Goal: Task Accomplishment & Management: Use online tool/utility

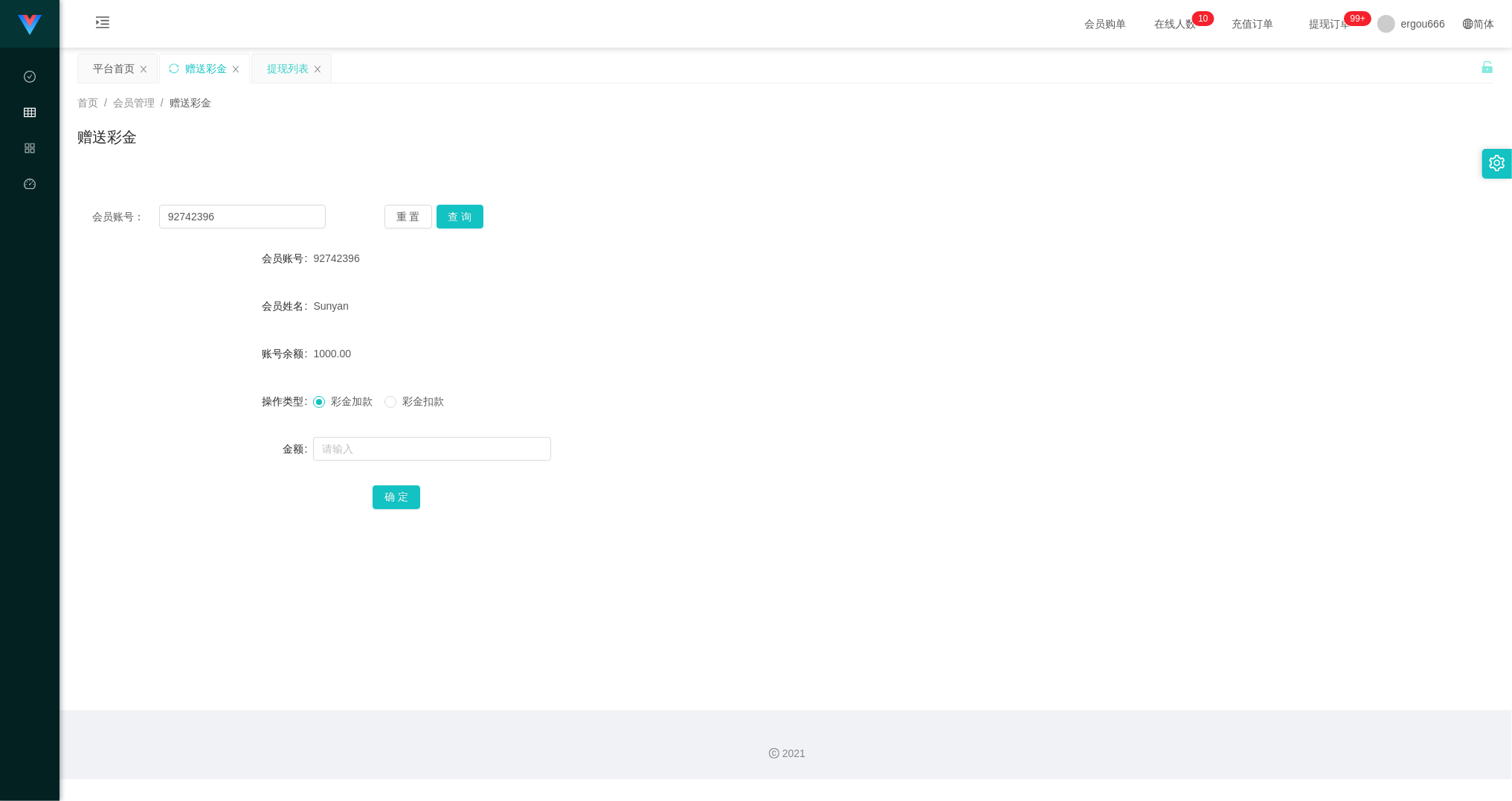
click at [293, 73] on div "提现列表" at bounding box center [288, 68] width 42 height 28
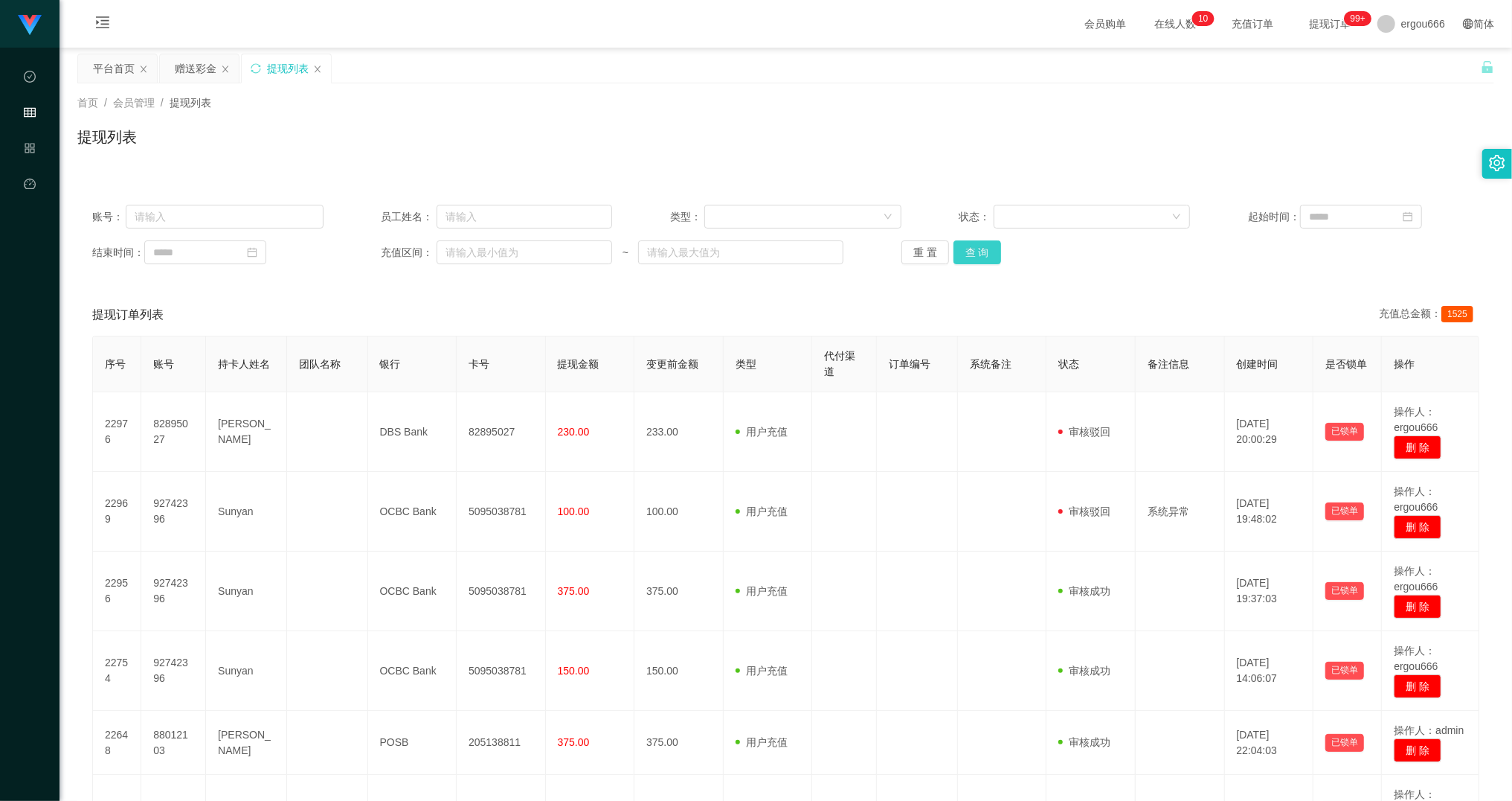
click at [982, 257] on button "查 询" at bounding box center [977, 252] width 48 height 24
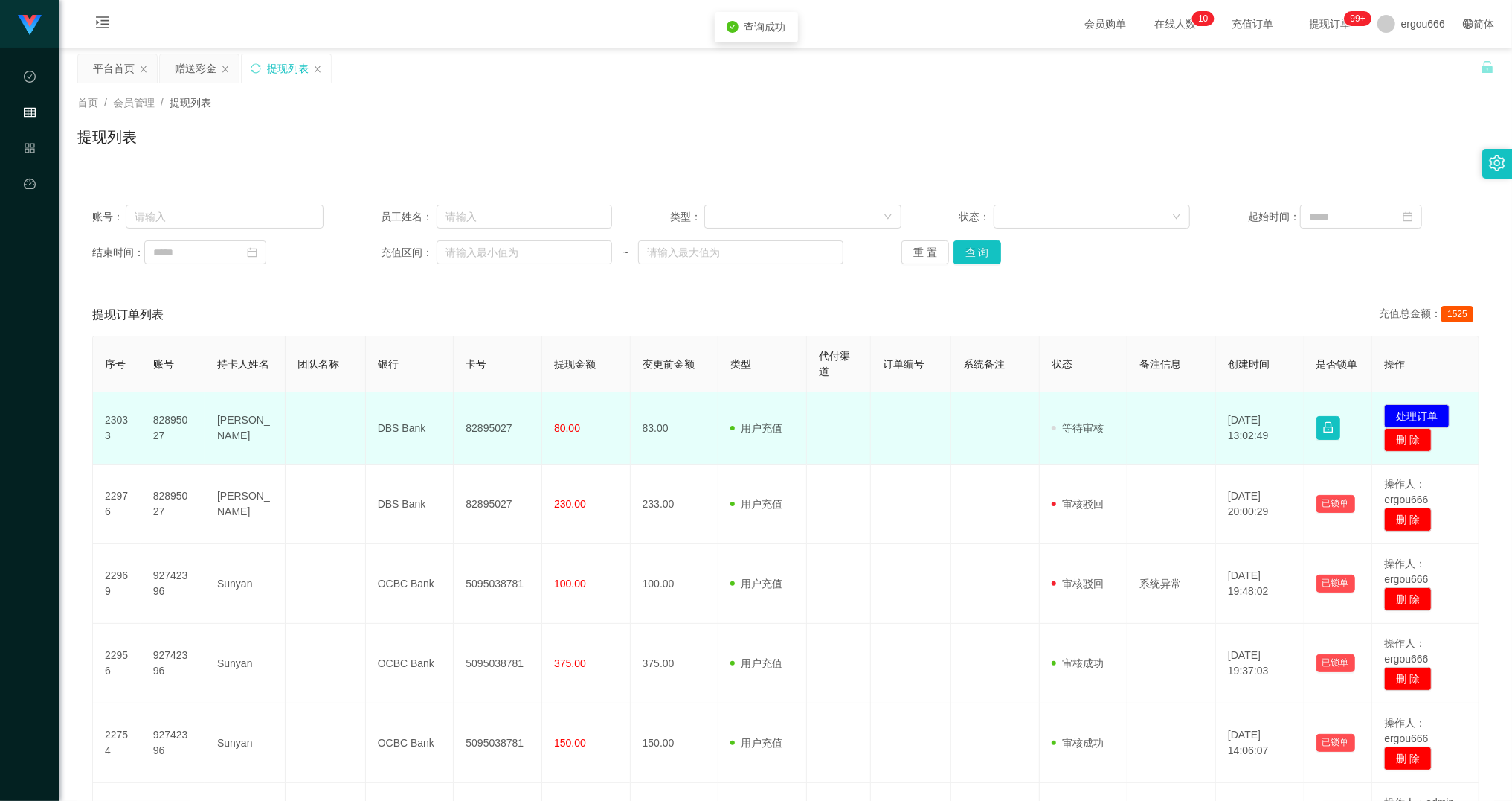
click at [418, 417] on td "DBS Bank" at bounding box center [409, 428] width 88 height 73
click at [505, 415] on td "82895027" at bounding box center [498, 428] width 88 height 73
click at [503, 429] on td "82895027" at bounding box center [498, 428] width 88 height 73
copy td "82895027"
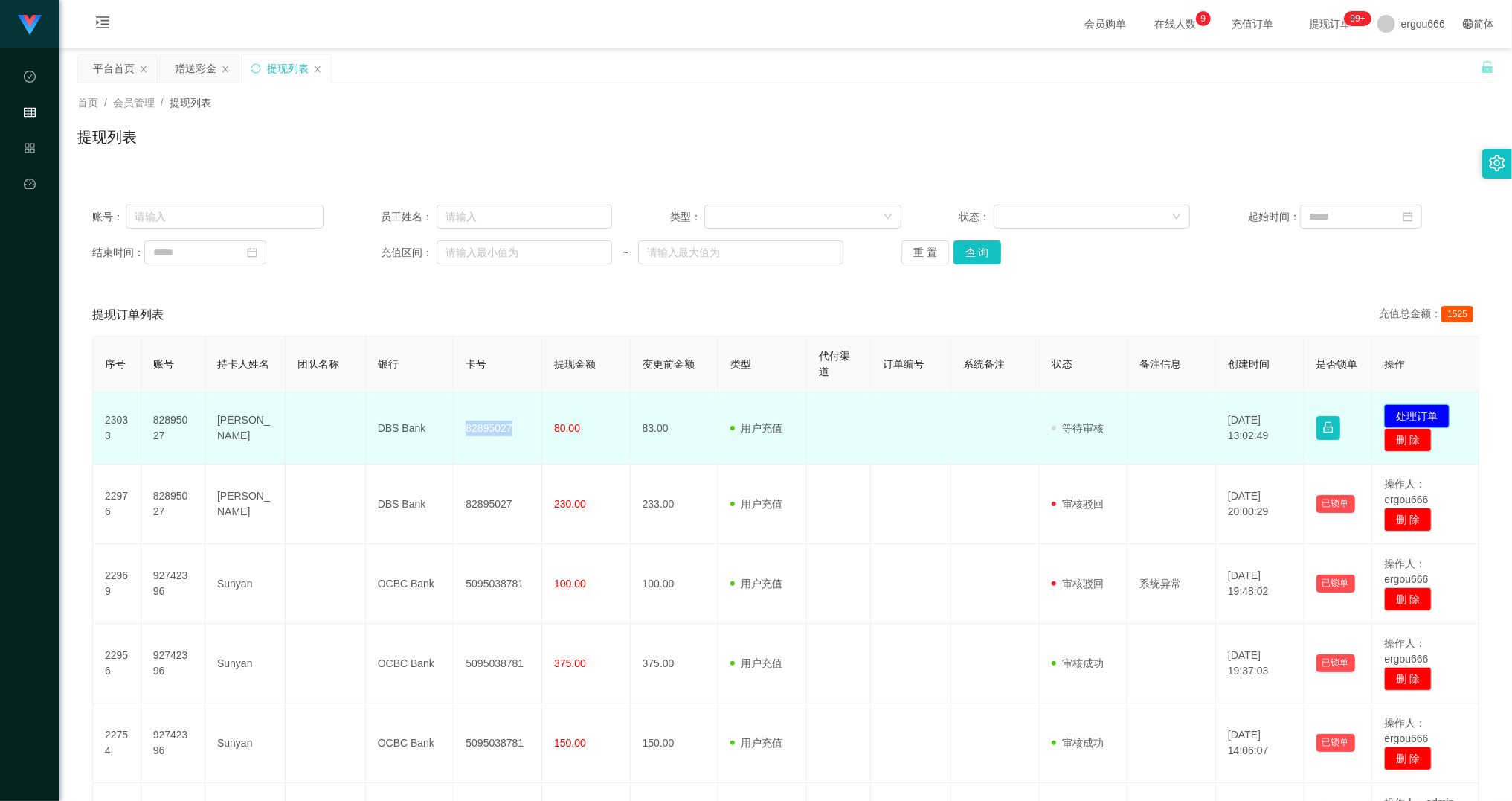
click at [1411, 414] on button "处理订单" at bounding box center [1416, 416] width 65 height 24
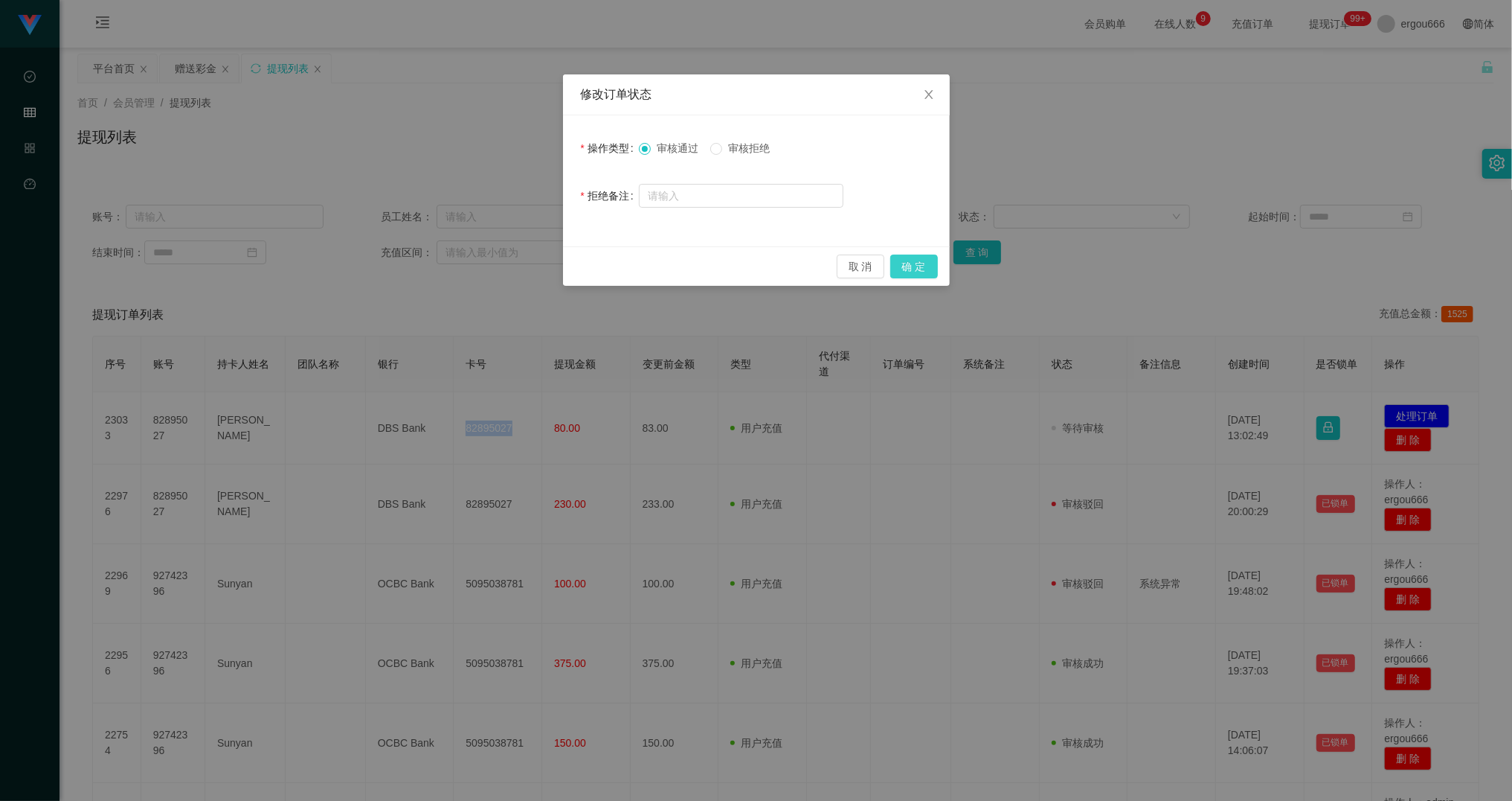
click at [913, 268] on button "确 定" at bounding box center [914, 266] width 48 height 24
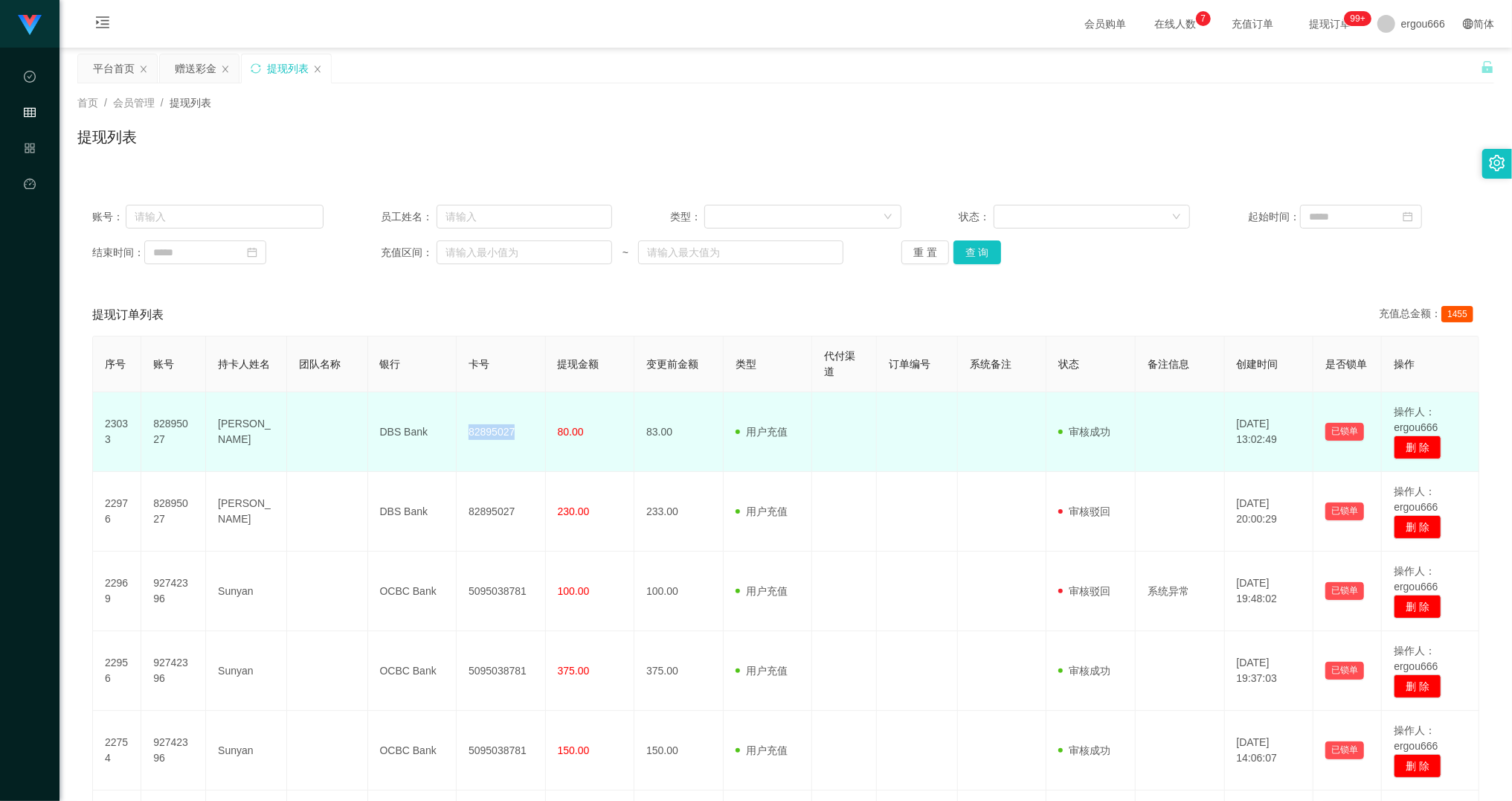
click at [500, 430] on td "82895027" at bounding box center [501, 432] width 89 height 79
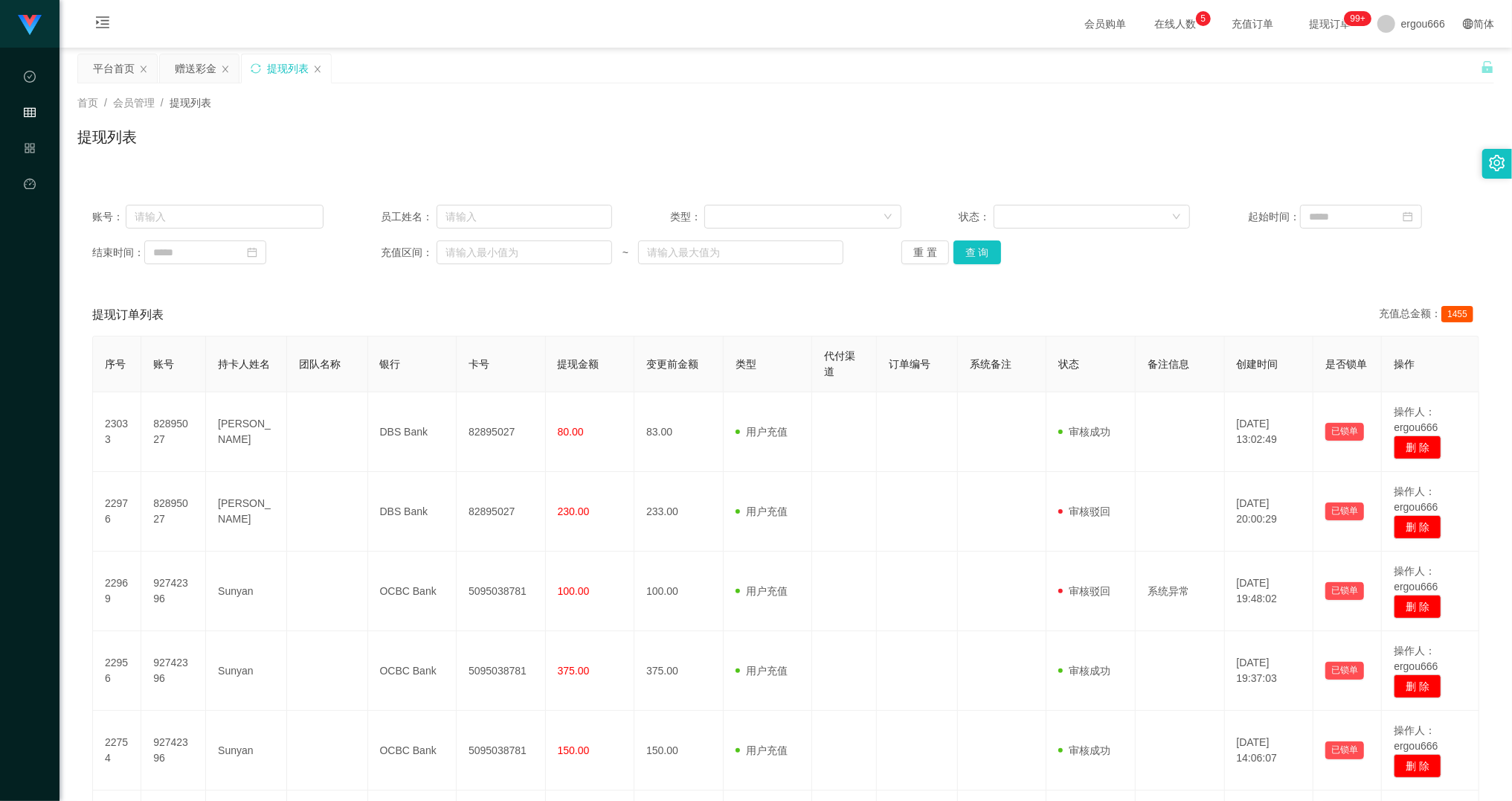
click at [177, 51] on main "关闭左侧 关闭右侧 关闭其它 刷新页面 平台首页 赠送彩金 提现列表 首页 / 会员管理 / 提现列表 / 提现列表 账号： 员工姓名： 类型： 状态： 起始…" at bounding box center [786, 634] width 1453 height 1173
click at [233, 67] on div "赠送彩金" at bounding box center [199, 68] width 79 height 28
click at [203, 69] on div "赠送彩金" at bounding box center [196, 68] width 42 height 28
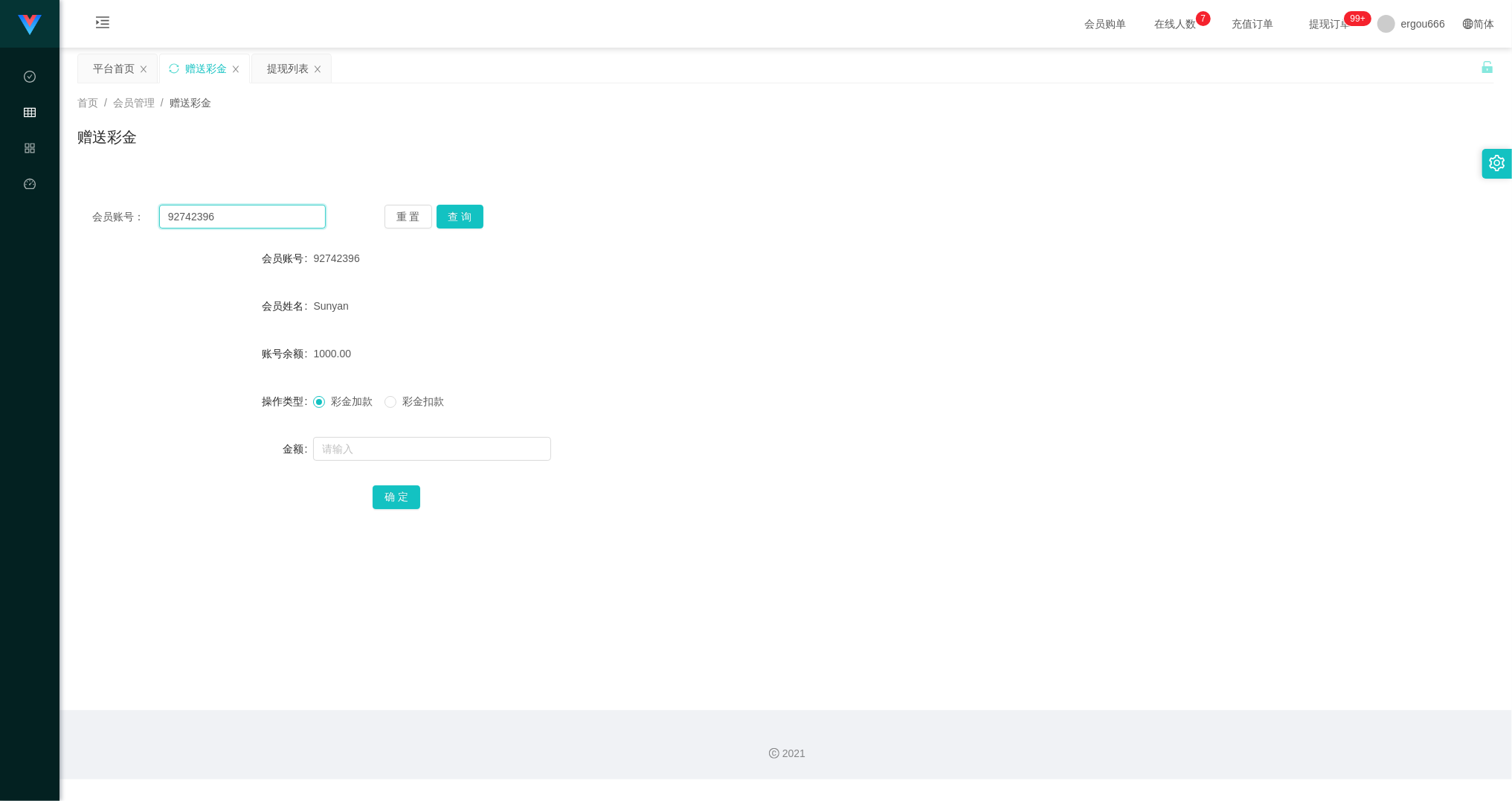
click at [230, 221] on input "92742396" at bounding box center [242, 216] width 167 height 24
paste input "82895027"
type input "82895027"
click at [465, 233] on div "会员账号： 82895027 重 置 查 询 会员账号 92742396 会员姓名 Sunyan 账号余额 1000.00 操作类型 彩金加款 彩金扣款 金额…" at bounding box center [786, 367] width 1417 height 355
click at [477, 236] on div "会员账号： 82895027 重 置 查 询 会员账号 92742396 会员姓名 Sunyan 账号余额 1000.00 操作类型 彩金加款 彩金扣款 金额…" at bounding box center [786, 367] width 1417 height 355
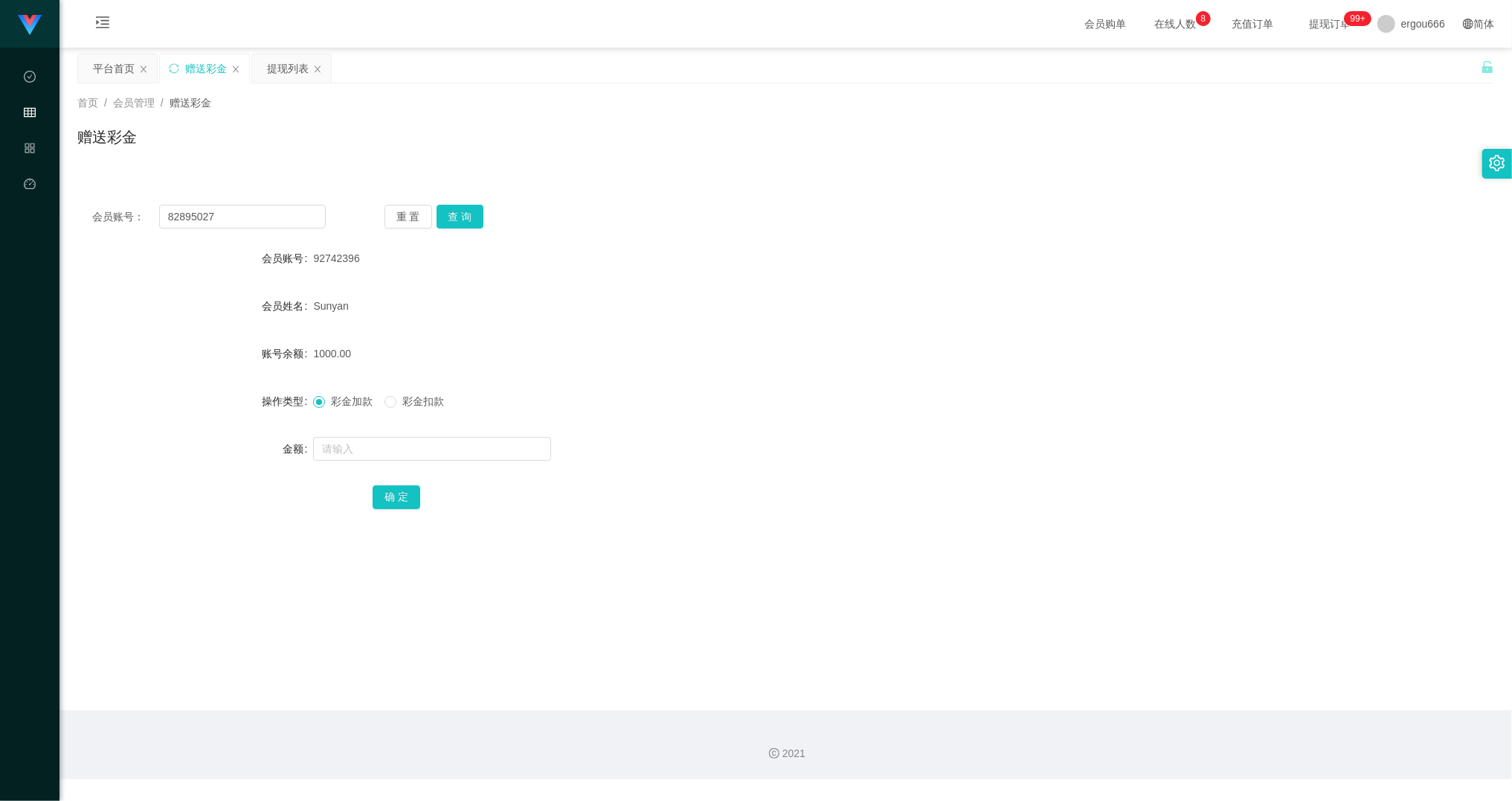
click at [477, 229] on div "会员账号： 82895027 重 置 查 询 会员账号 92742396 会员姓名 Sunyan 账号余额 1000.00 操作类型 彩金加款 彩金扣款 金额…" at bounding box center [786, 367] width 1417 height 355
click at [471, 224] on button "查 询" at bounding box center [460, 216] width 48 height 24
click at [400, 445] on input "text" at bounding box center [432, 448] width 238 height 24
type input "40"
click at [405, 495] on button "确 定" at bounding box center [396, 496] width 48 height 24
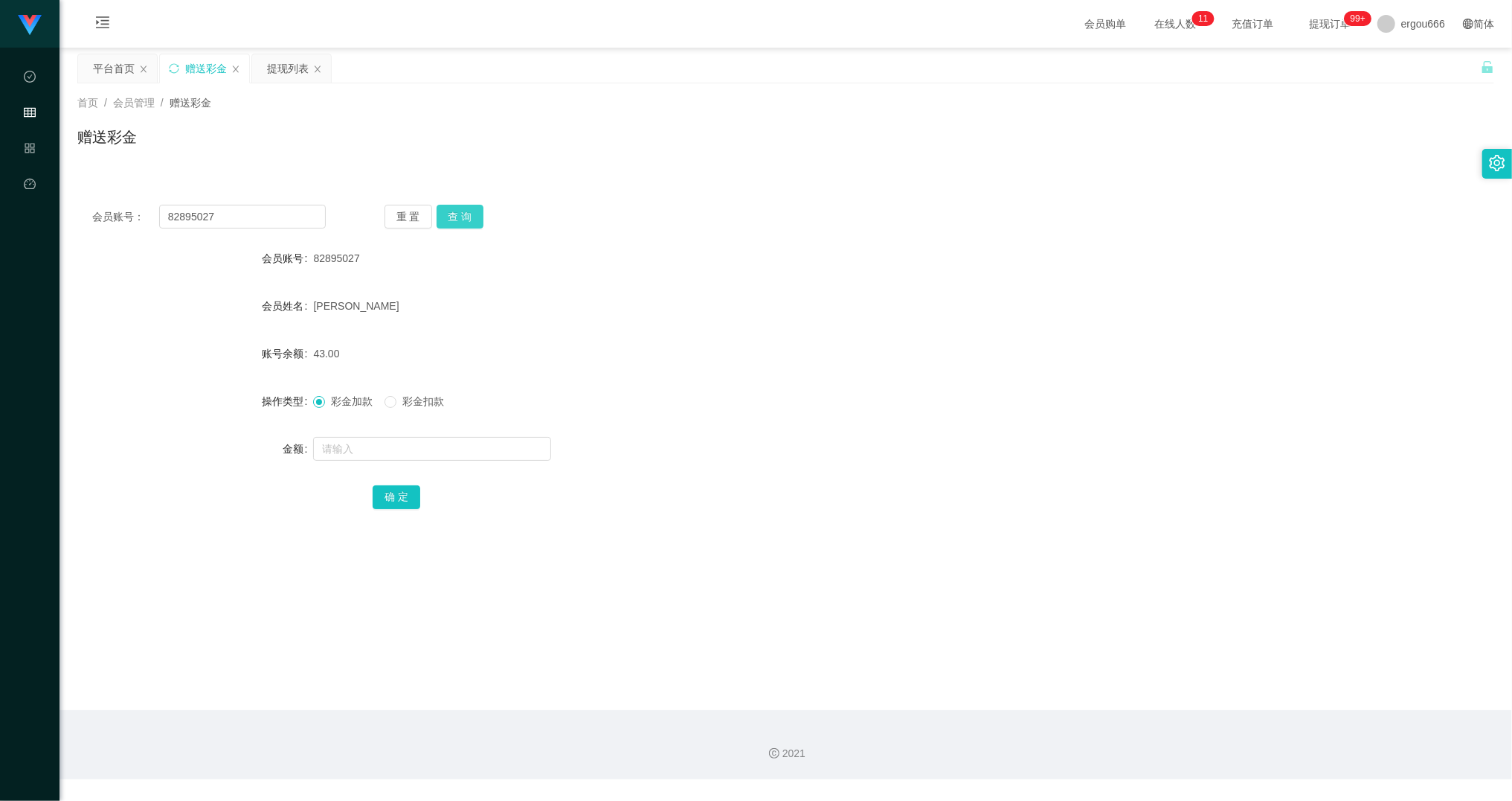
click at [464, 212] on button "查 询" at bounding box center [460, 216] width 48 height 24
click at [280, 76] on div "提现列表" at bounding box center [288, 68] width 42 height 28
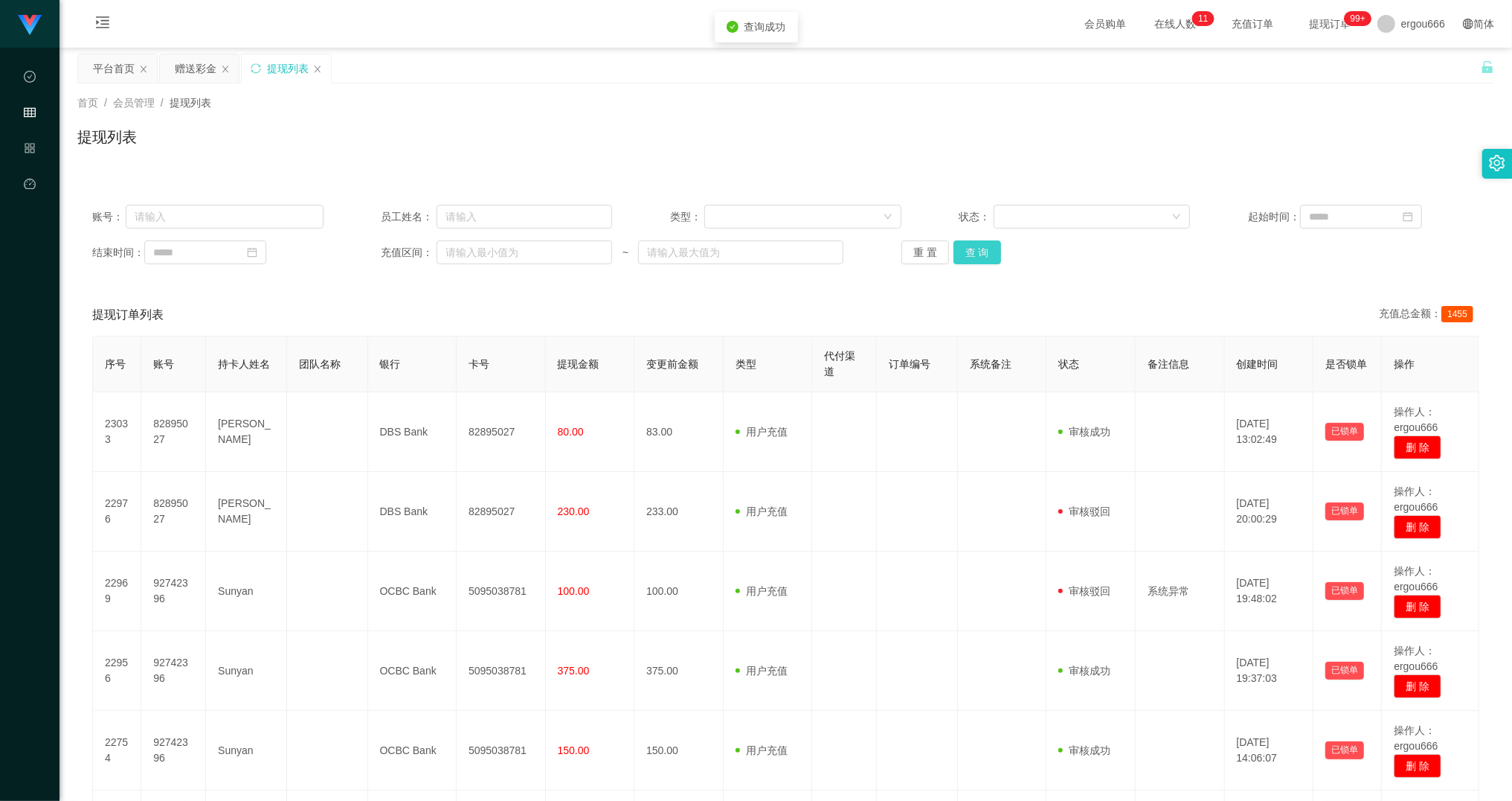
click at [979, 241] on button "查 询" at bounding box center [977, 252] width 48 height 24
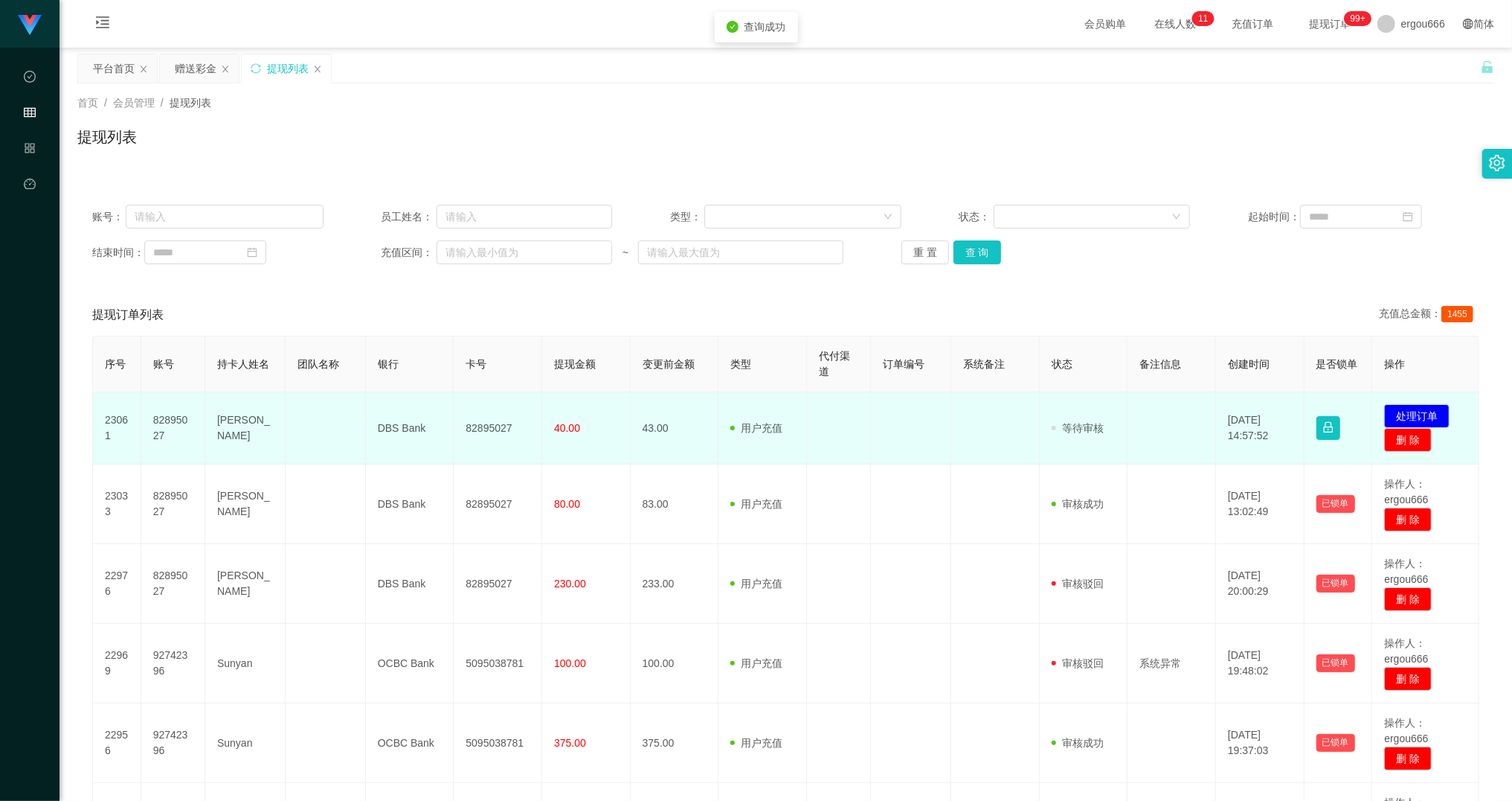
click at [534, 425] on td "82895027" at bounding box center [498, 428] width 88 height 73
click at [498, 425] on td "82895027" at bounding box center [498, 428] width 88 height 73
copy td "82895027"
click at [1428, 417] on button "处理订单" at bounding box center [1416, 416] width 65 height 24
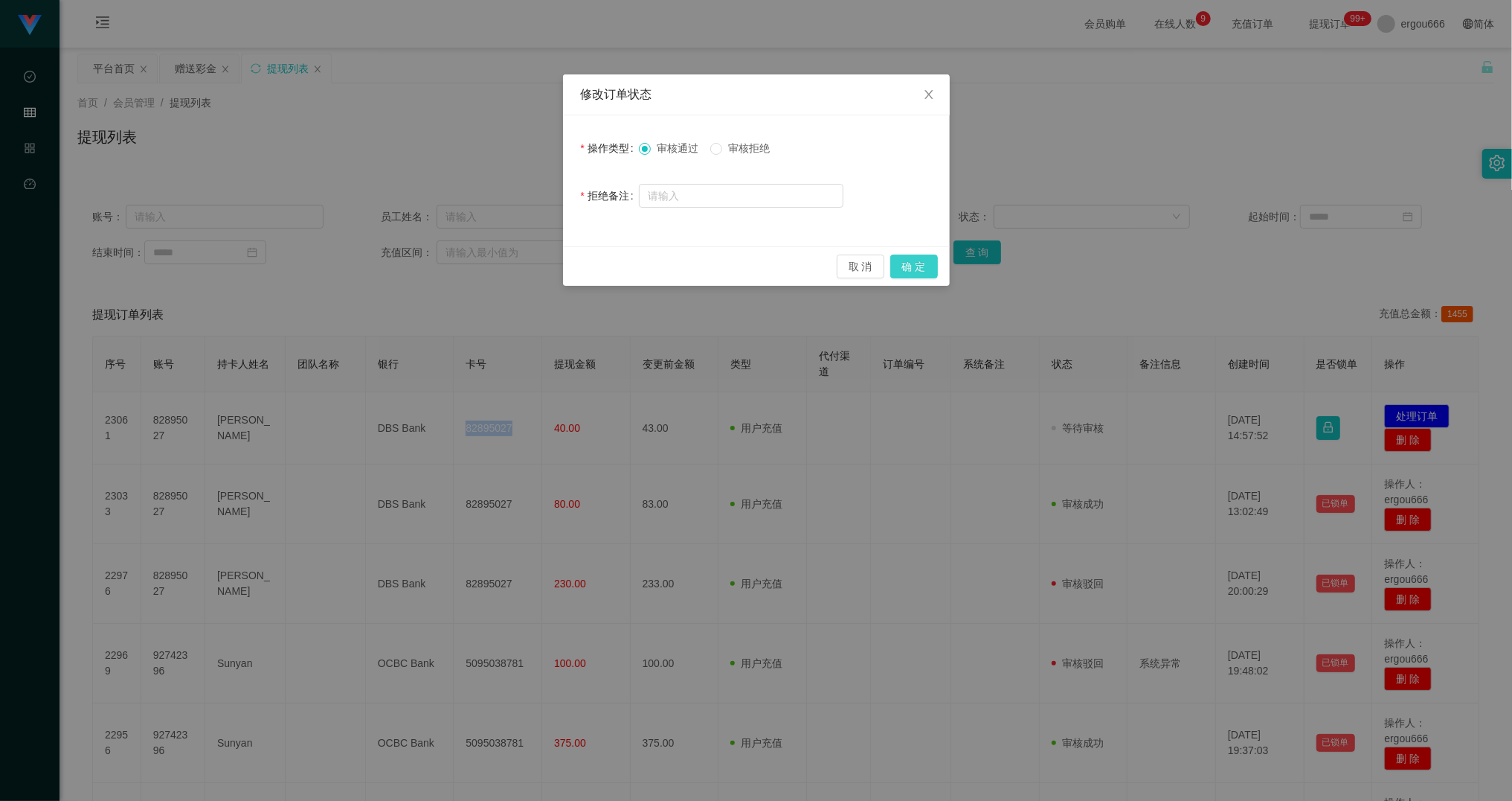
click at [914, 263] on button "确 定" at bounding box center [914, 266] width 48 height 24
